Goal: Information Seeking & Learning: Learn about a topic

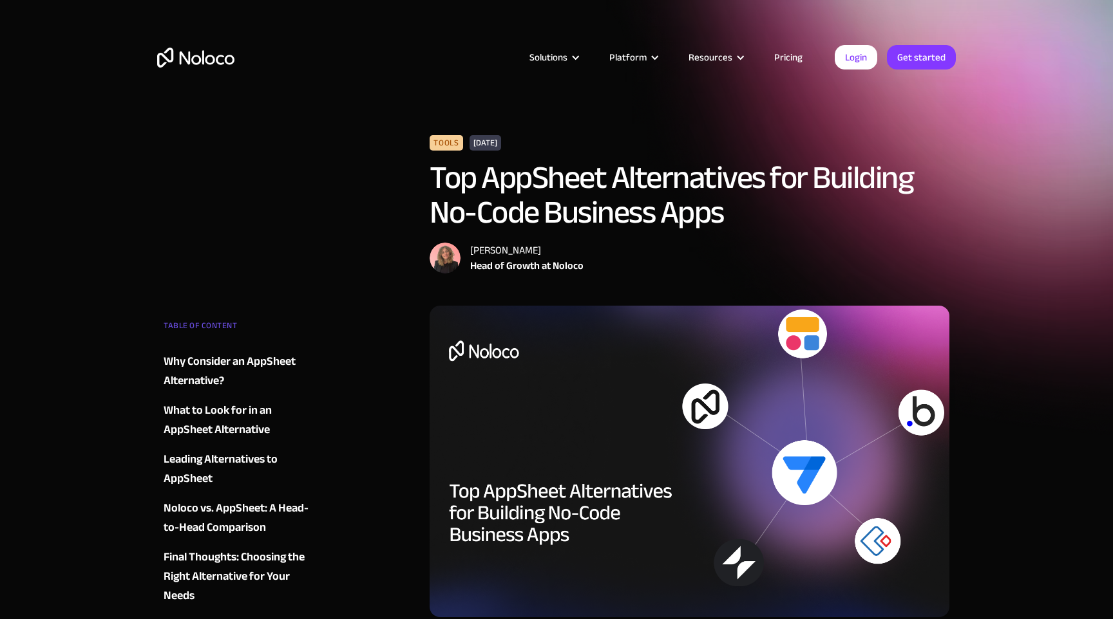
click at [779, 59] on link "Pricing" at bounding box center [788, 57] width 61 height 17
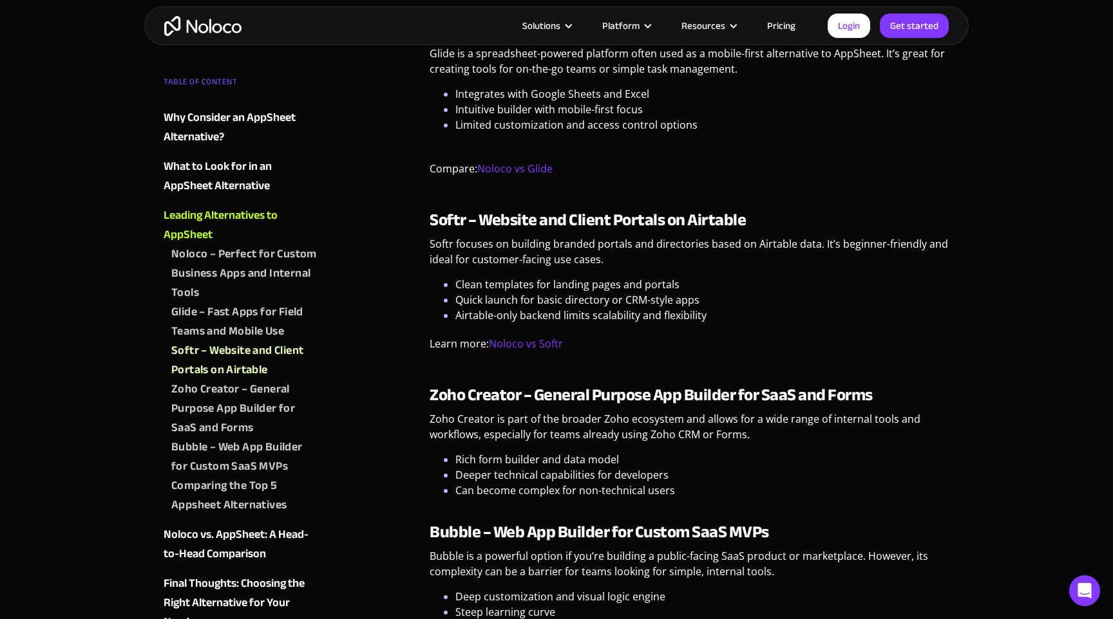
scroll to position [1846, 0]
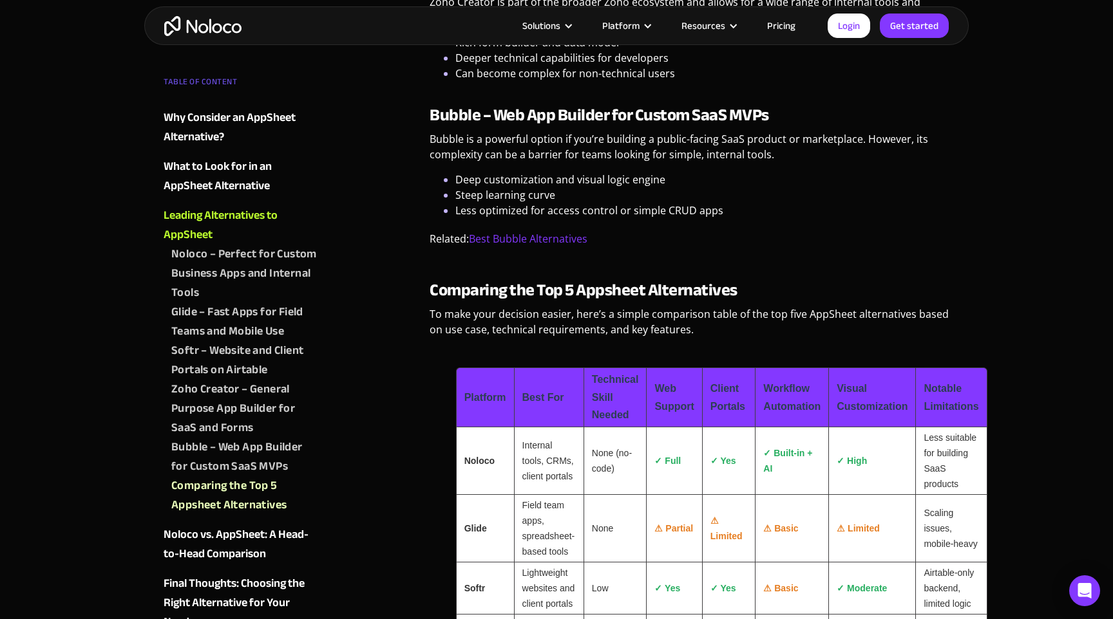
scroll to position [2253, 0]
